Goal: Transaction & Acquisition: Subscribe to service/newsletter

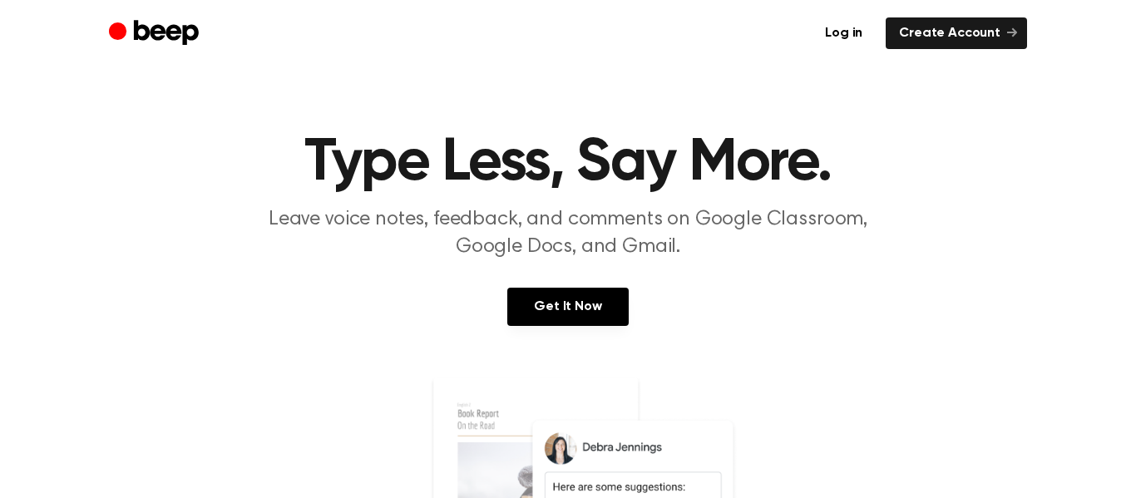
click at [955, 51] on div "Log in Create Account" at bounding box center [568, 33] width 918 height 67
click at [937, 20] on link "Create Account" at bounding box center [956, 33] width 141 height 32
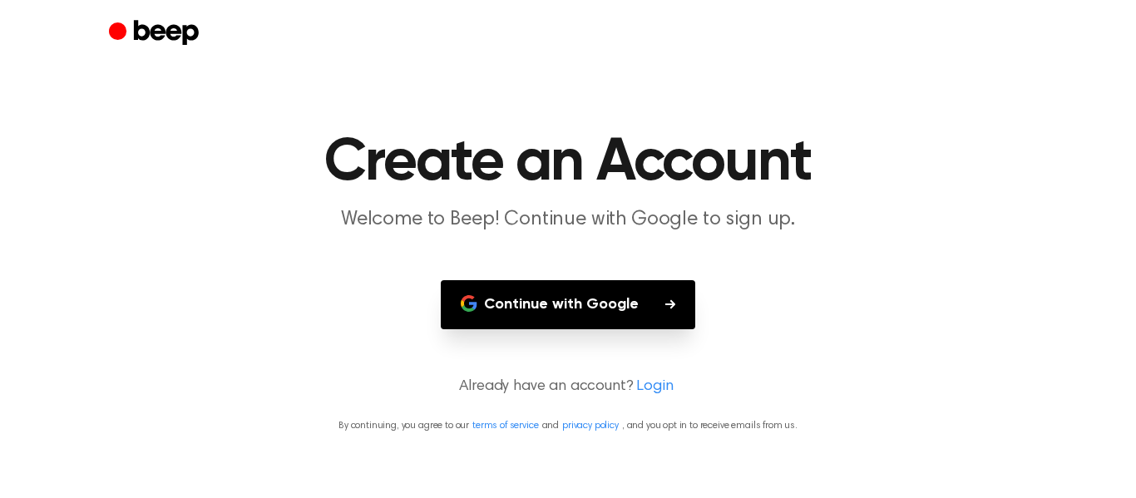
click at [577, 307] on button "Continue with Google" at bounding box center [568, 304] width 254 height 49
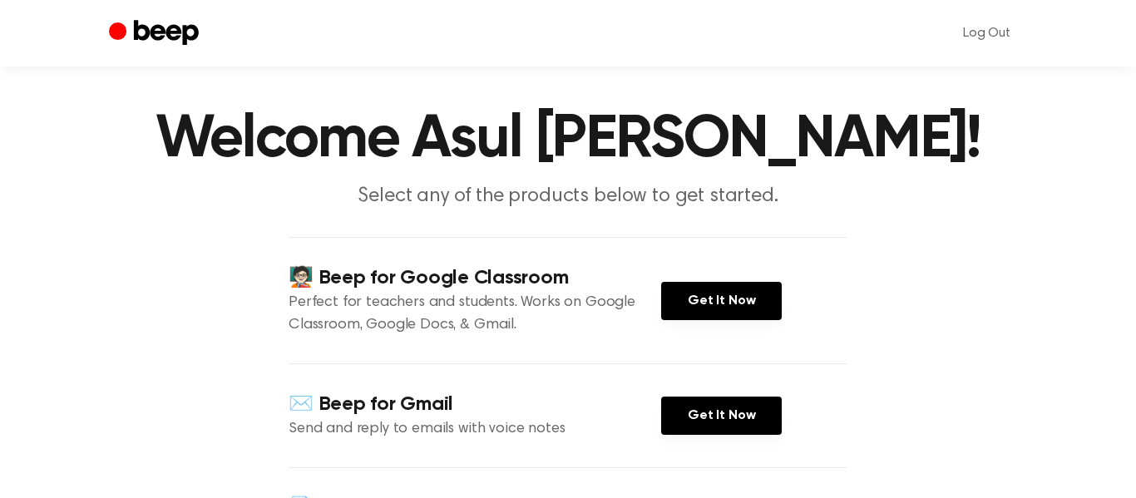
scroll to position [27, 0]
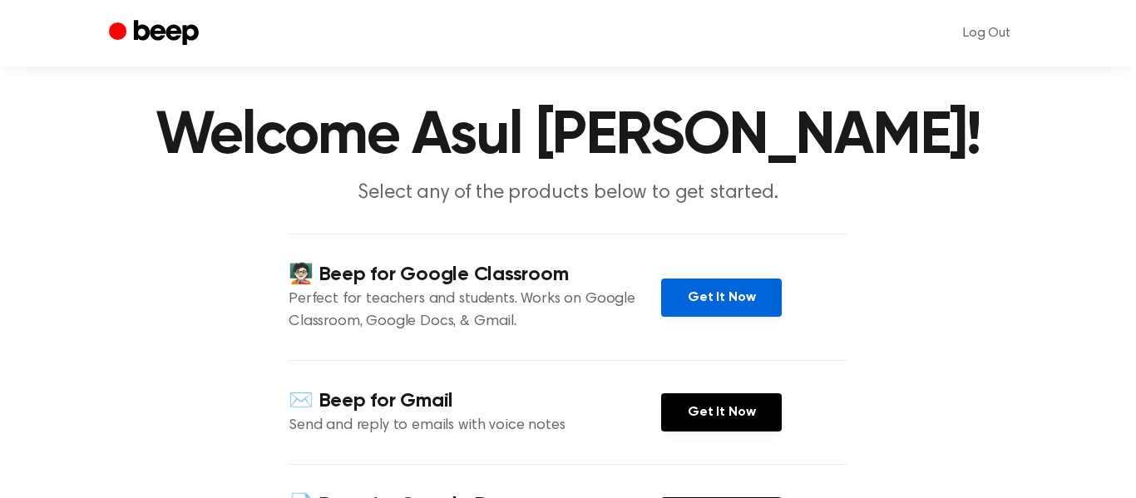
click at [727, 293] on link "Get It Now" at bounding box center [721, 298] width 121 height 38
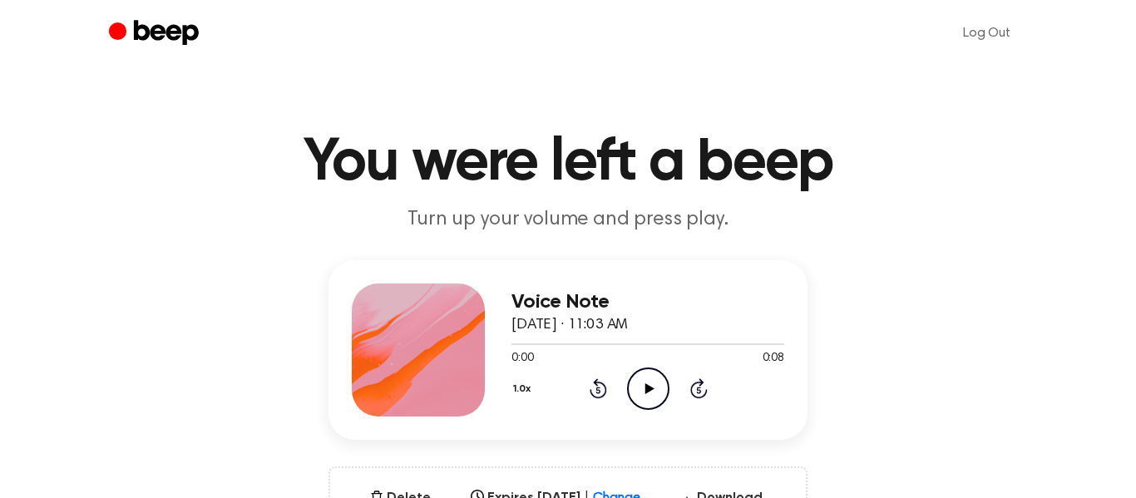
click at [650, 393] on icon "Play Audio" at bounding box center [648, 389] width 42 height 42
